Goal: Transaction & Acquisition: Purchase product/service

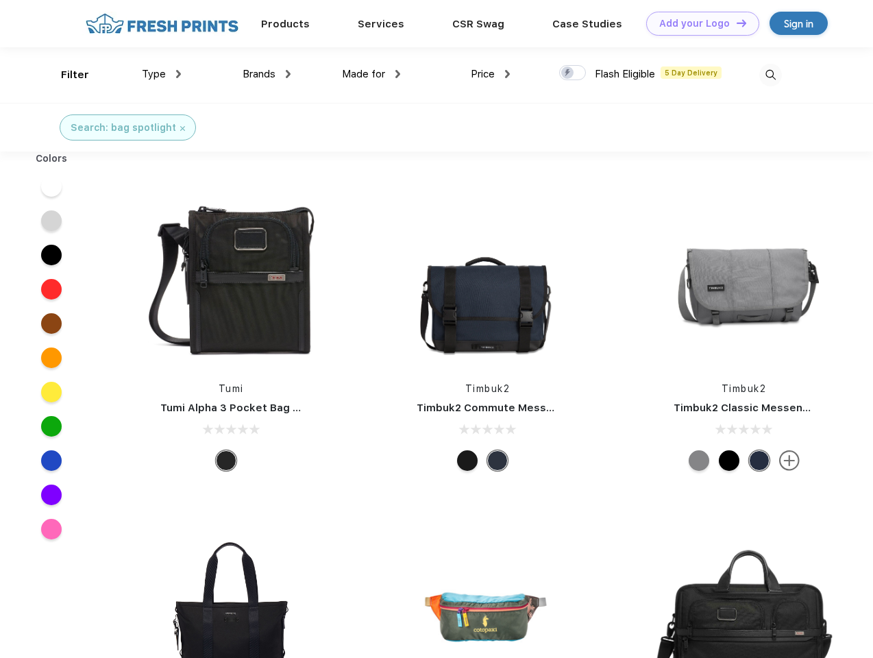
scroll to position [1, 0]
click at [698, 23] on link "Add your Logo Design Tool" at bounding box center [702, 24] width 113 height 24
click at [66, 75] on div "Filter" at bounding box center [75, 75] width 28 height 16
click at [162, 74] on span "Type" at bounding box center [154, 74] width 24 height 12
click at [267, 74] on span "Brands" at bounding box center [259, 74] width 33 height 12
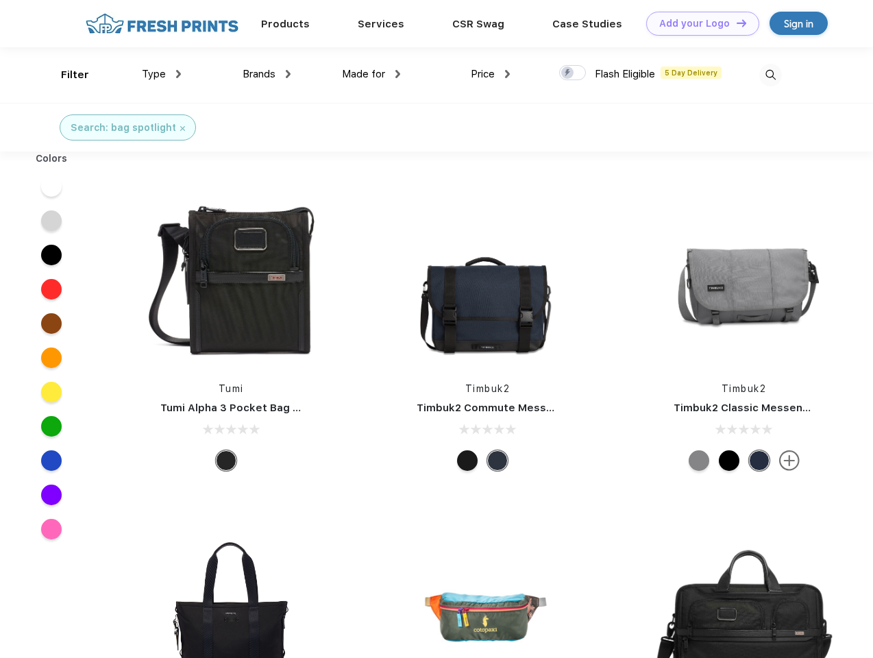
click at [371, 74] on span "Made for" at bounding box center [363, 74] width 43 height 12
click at [491, 74] on span "Price" at bounding box center [483, 74] width 24 height 12
click at [573, 73] on div at bounding box center [572, 72] width 27 height 15
click at [568, 73] on input "checkbox" at bounding box center [563, 68] width 9 height 9
click at [770, 75] on img at bounding box center [770, 75] width 23 height 23
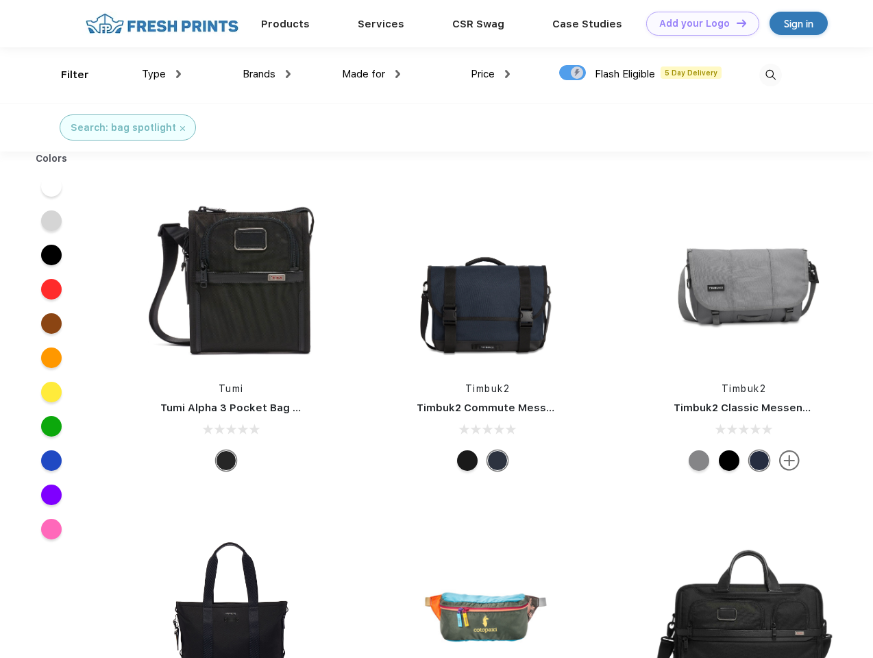
click at [51, 186] on div at bounding box center [51, 186] width 53 height 34
click at [51, 221] on div at bounding box center [51, 221] width 53 height 34
